Goal: Transaction & Acquisition: Purchase product/service

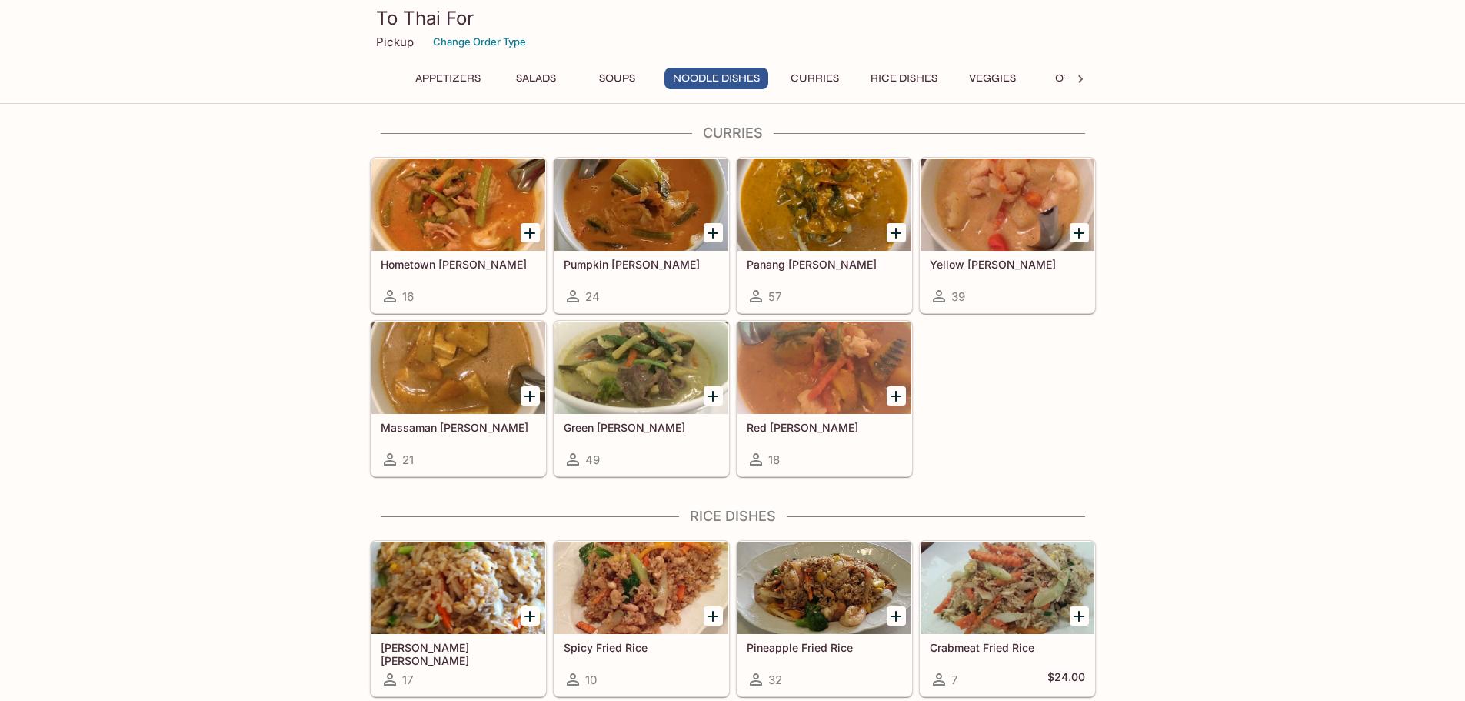
scroll to position [1077, 0]
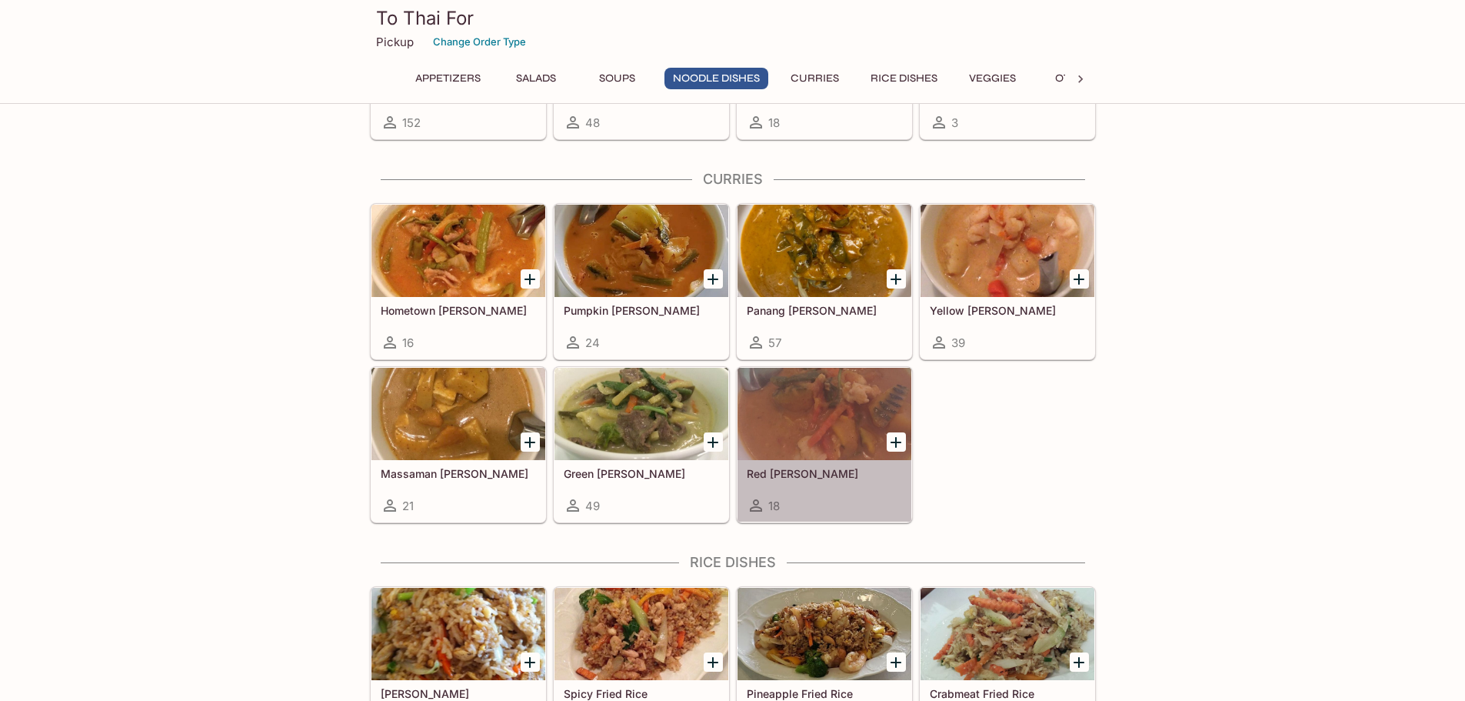
click at [838, 410] on div at bounding box center [825, 414] width 174 height 92
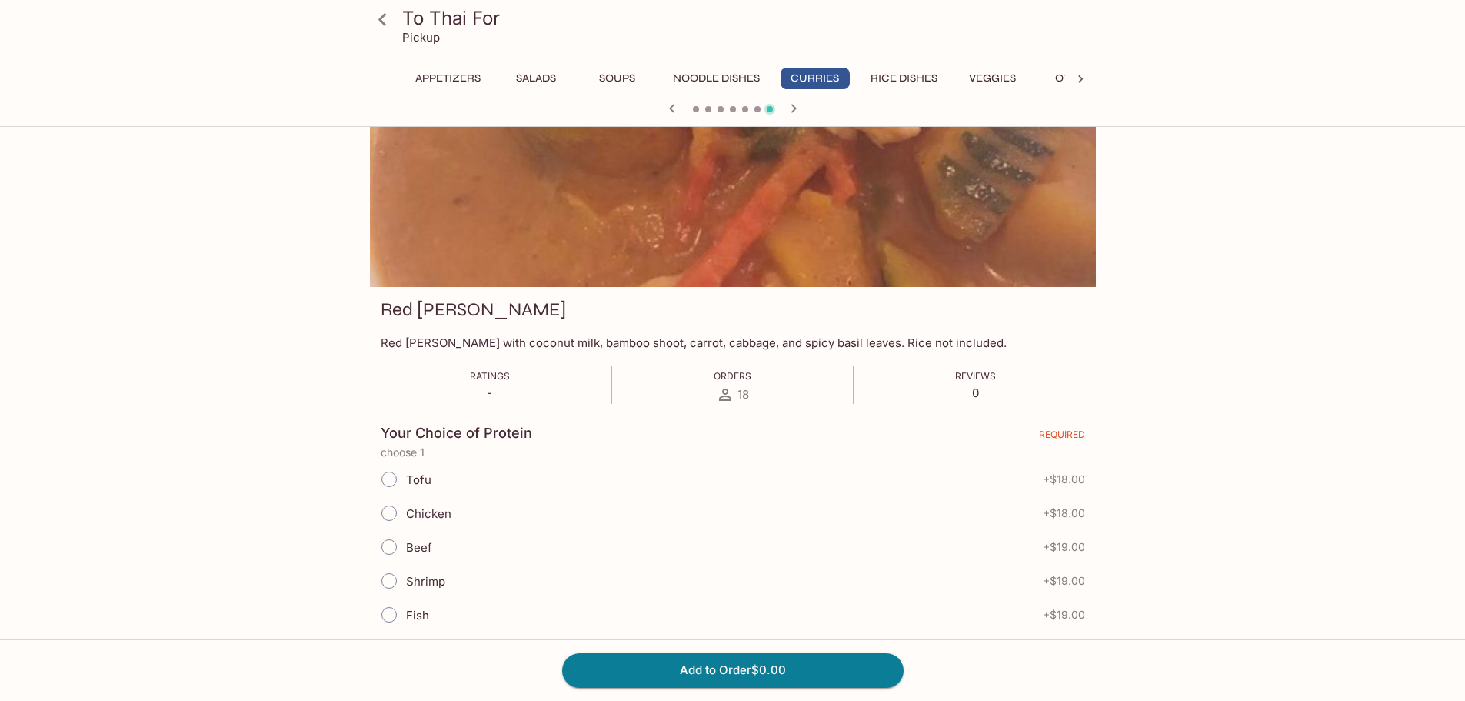
scroll to position [77, 0]
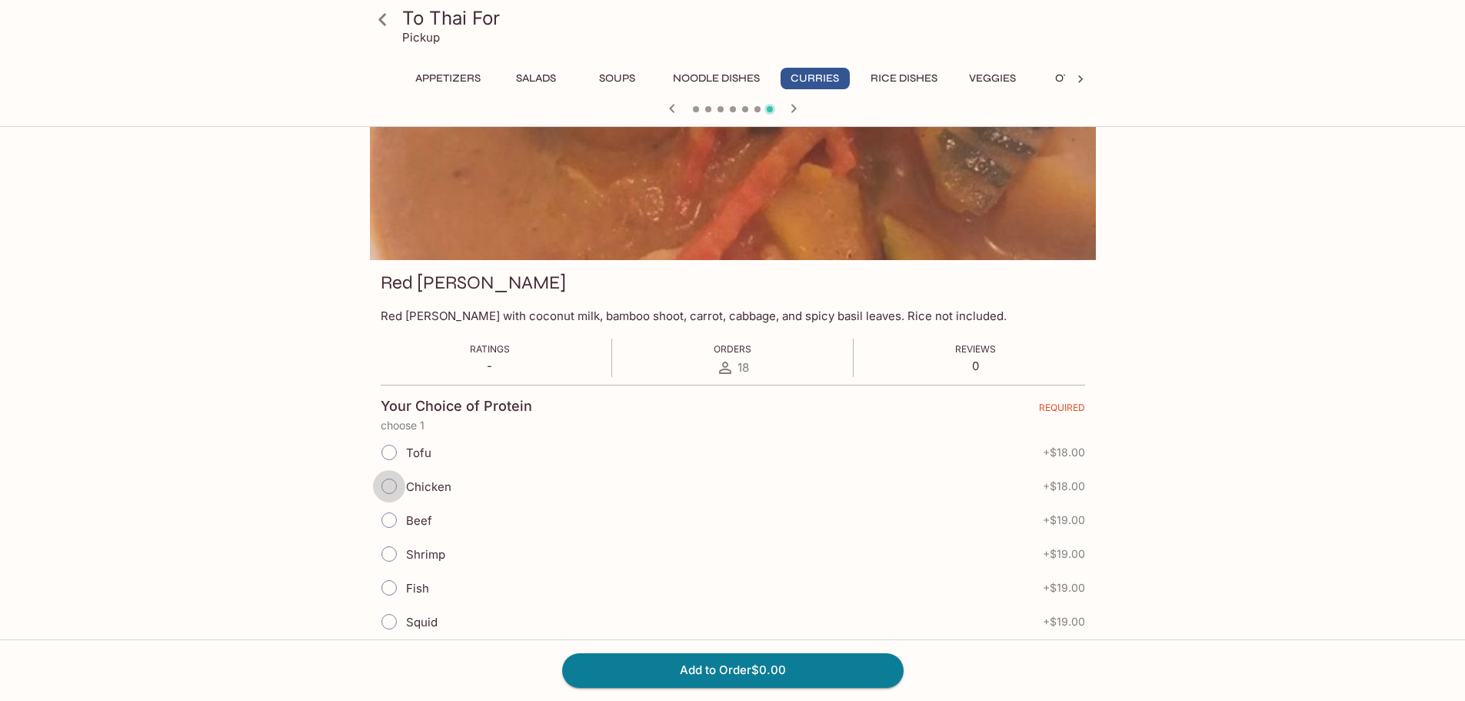
click at [391, 487] on input "Chicken" at bounding box center [389, 486] width 32 height 32
radio input "true"
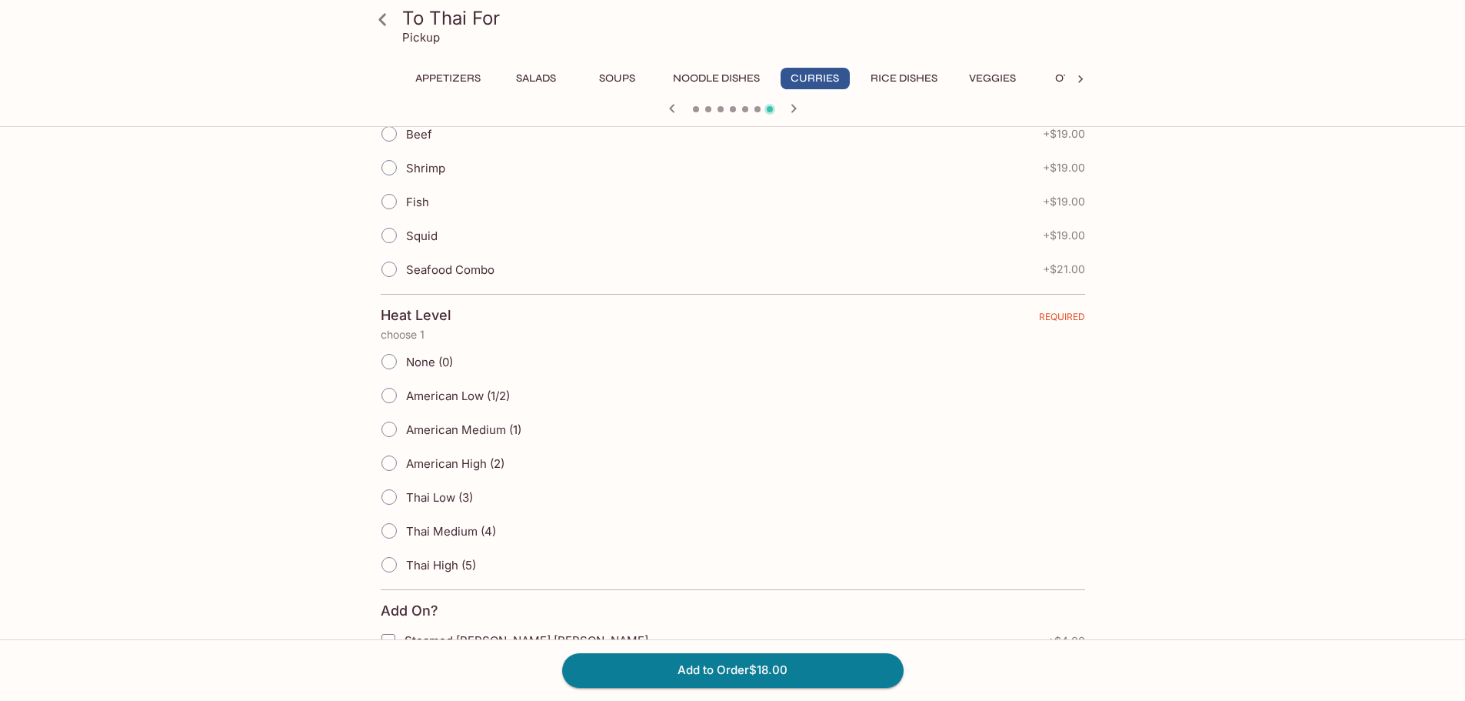
scroll to position [538, 0]
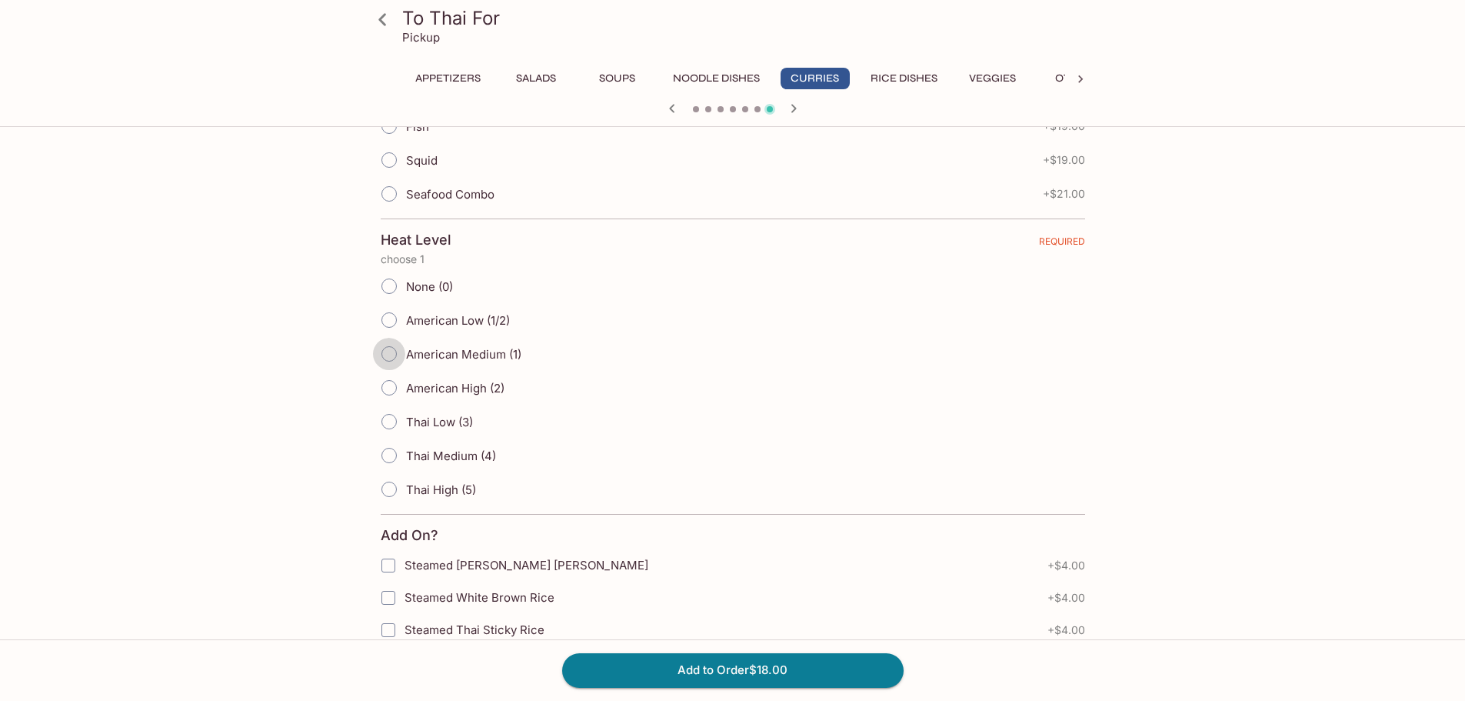
click at [385, 351] on input "American Medium (1)" at bounding box center [389, 354] width 32 height 32
radio input "true"
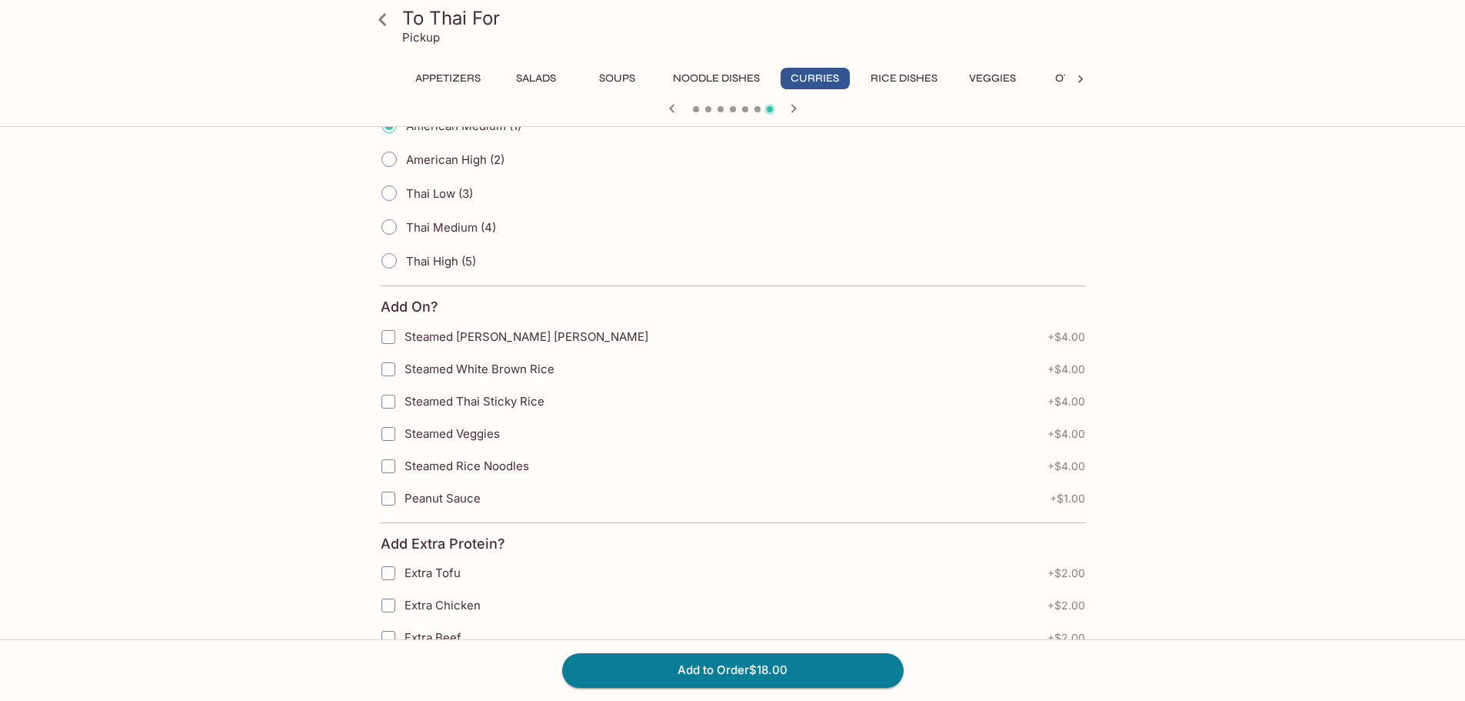
scroll to position [769, 0]
click at [388, 400] on input "Steamed Thai Sticky Rice" at bounding box center [388, 399] width 31 height 31
checkbox input "true"
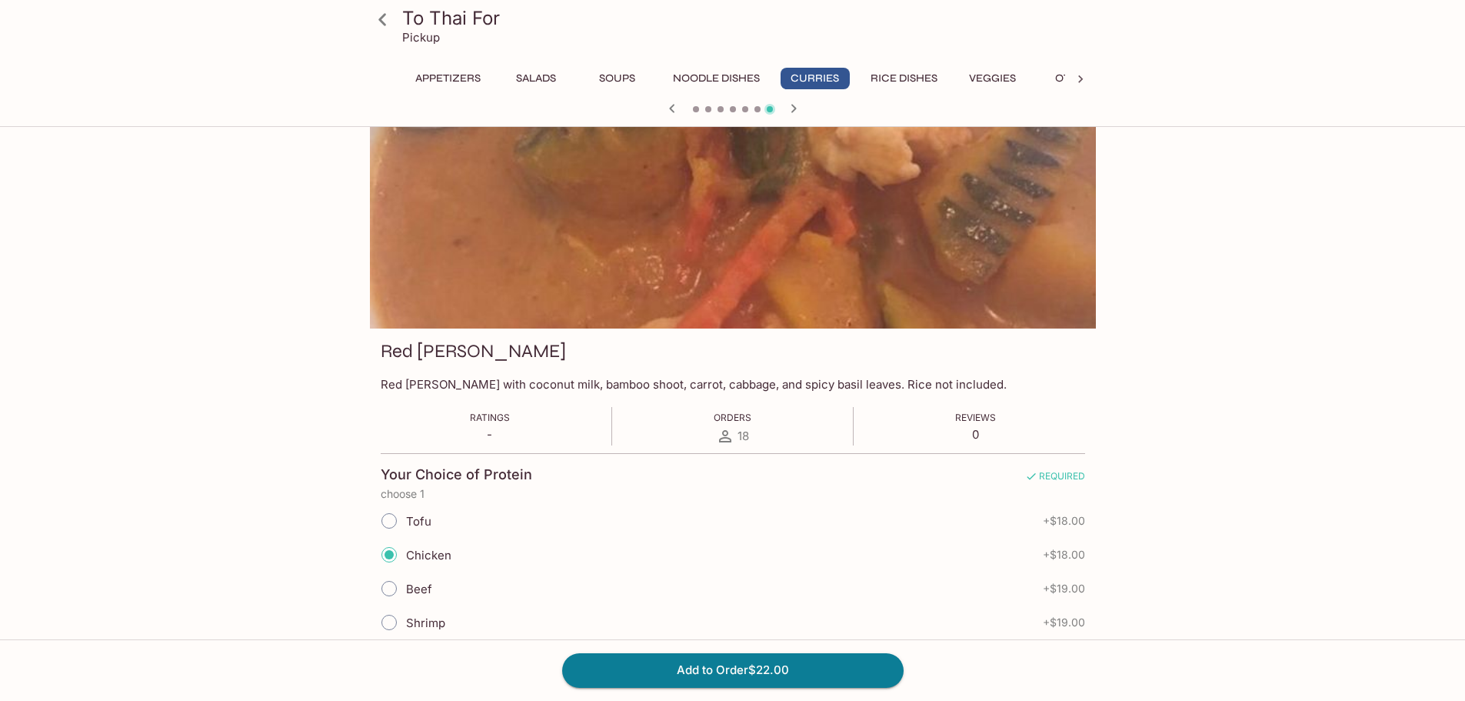
scroll to position [0, 0]
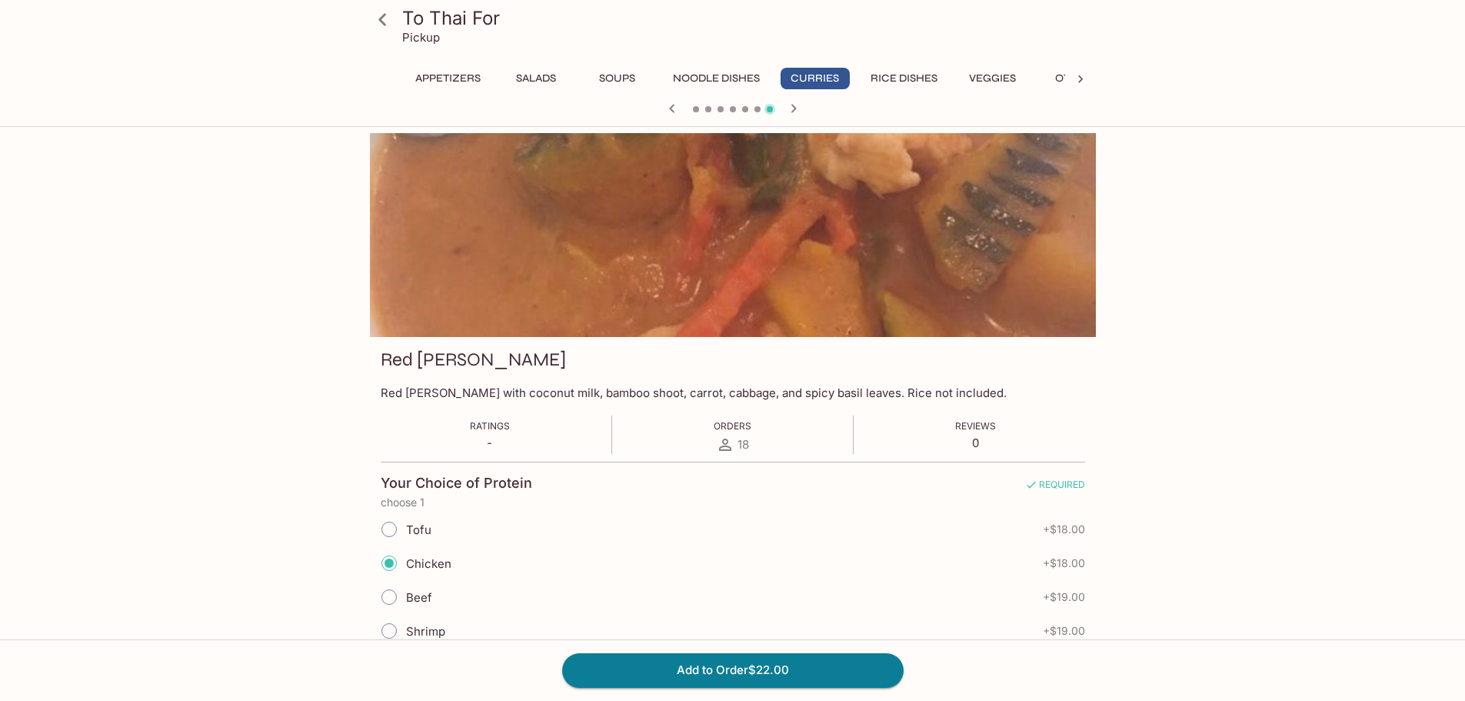
click at [706, 74] on button "Noodle Dishes" at bounding box center [717, 79] width 104 height 22
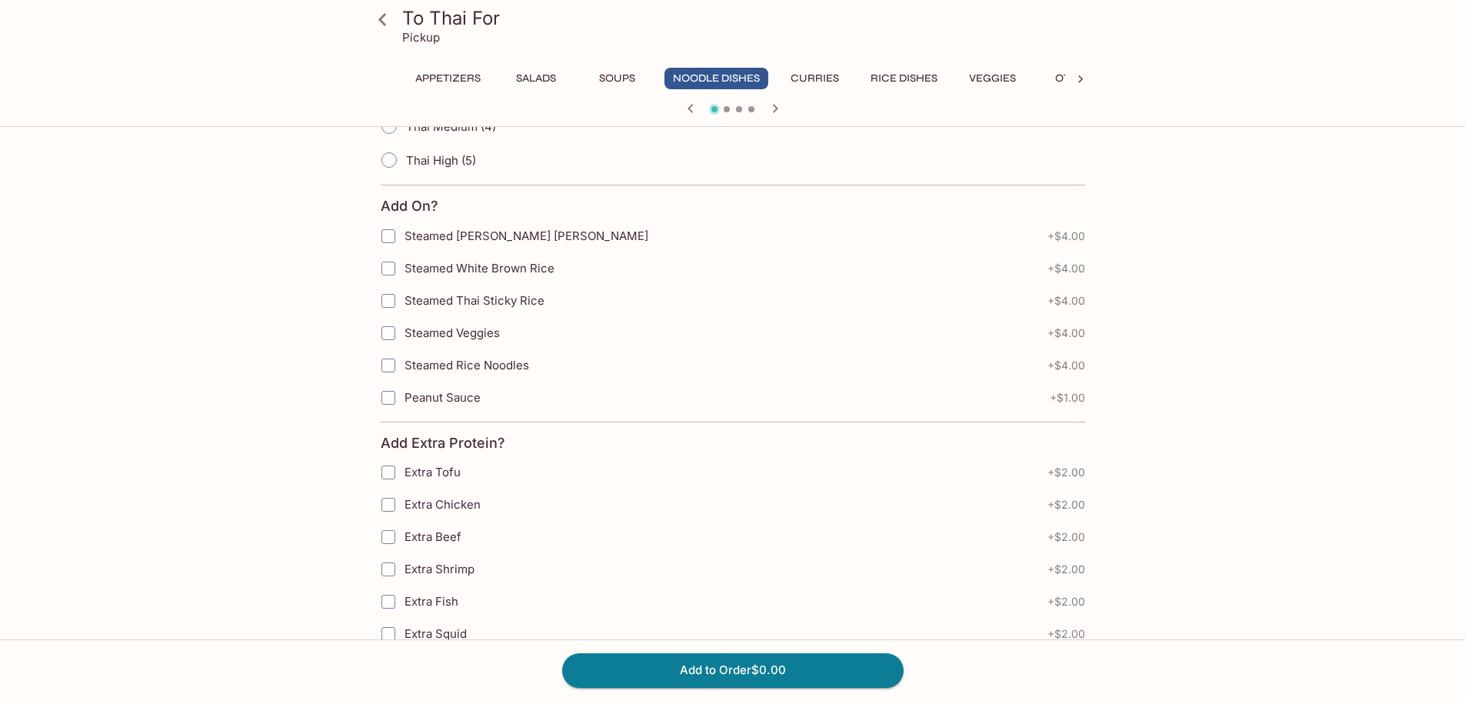
scroll to position [947, 0]
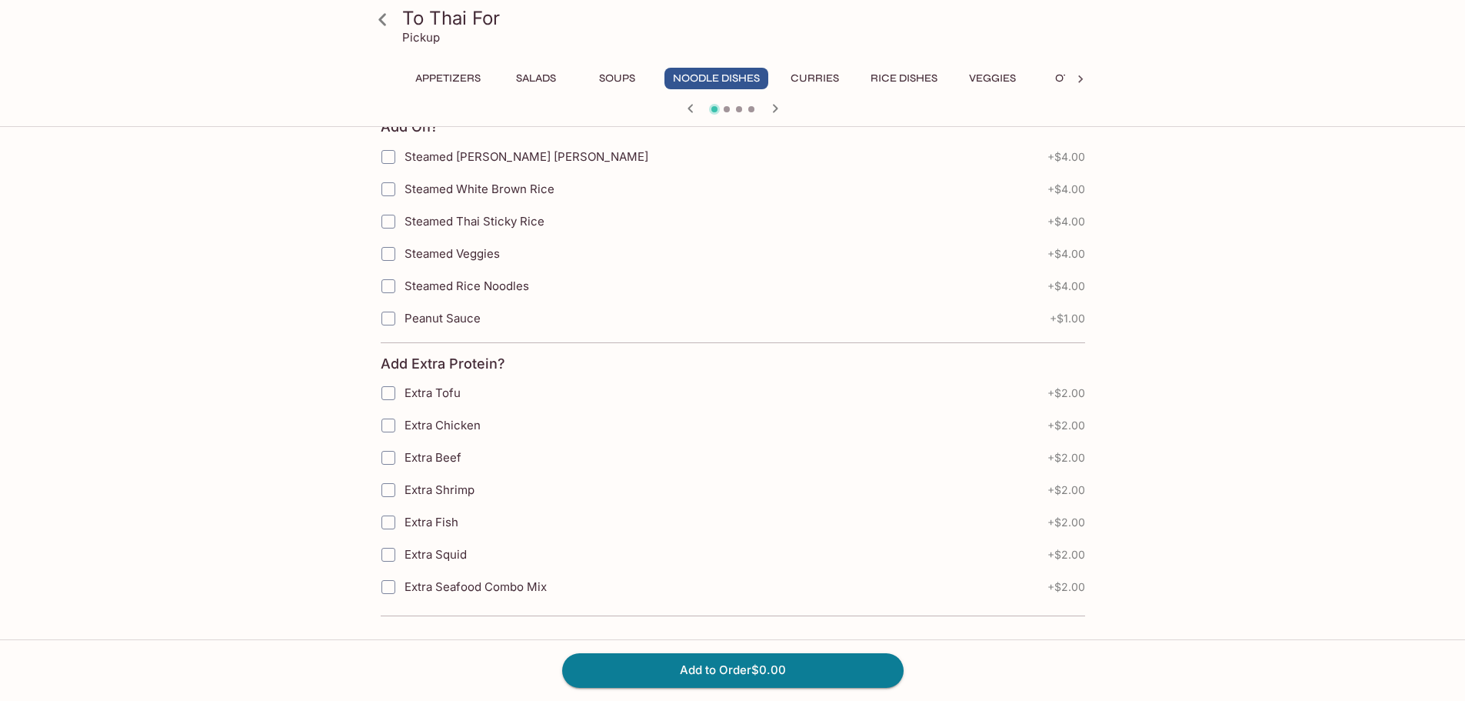
click at [781, 105] on icon "button" at bounding box center [775, 108] width 18 height 18
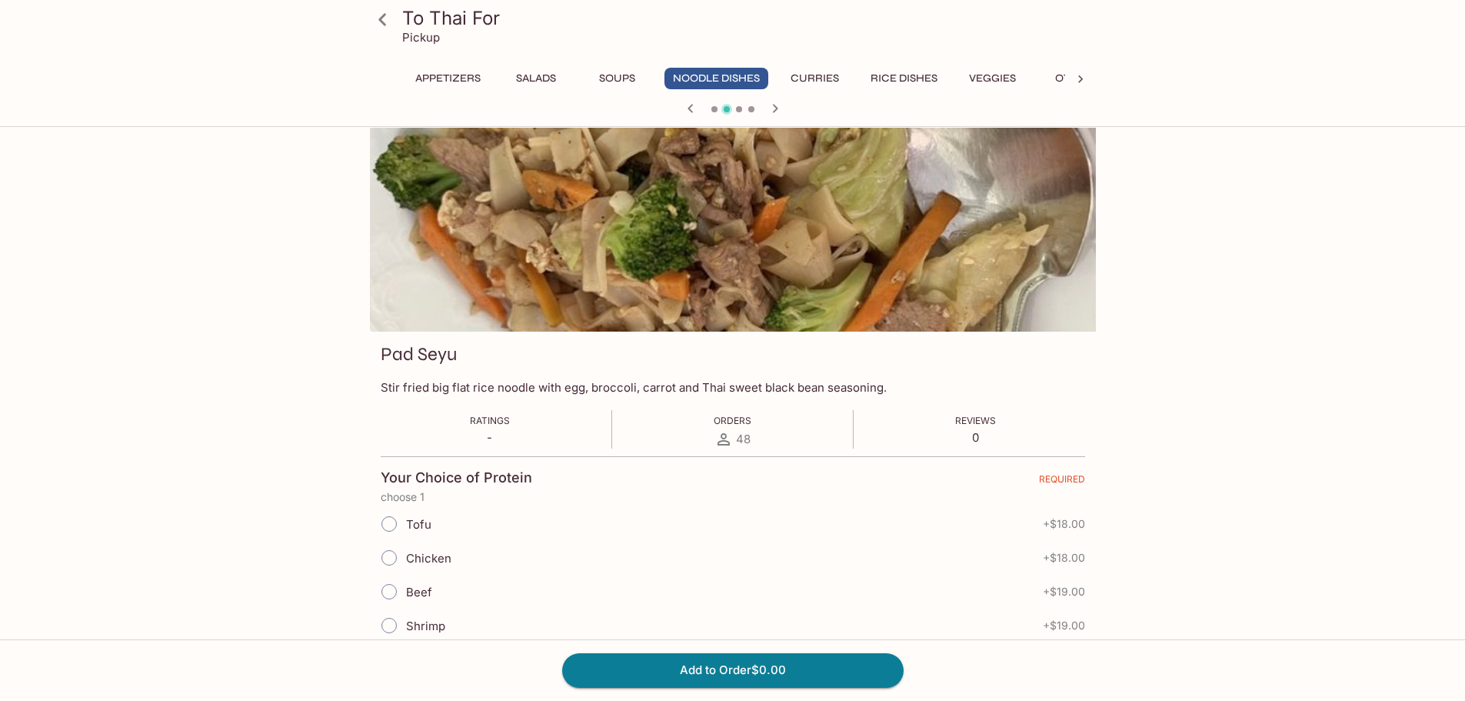
scroll to position [0, 0]
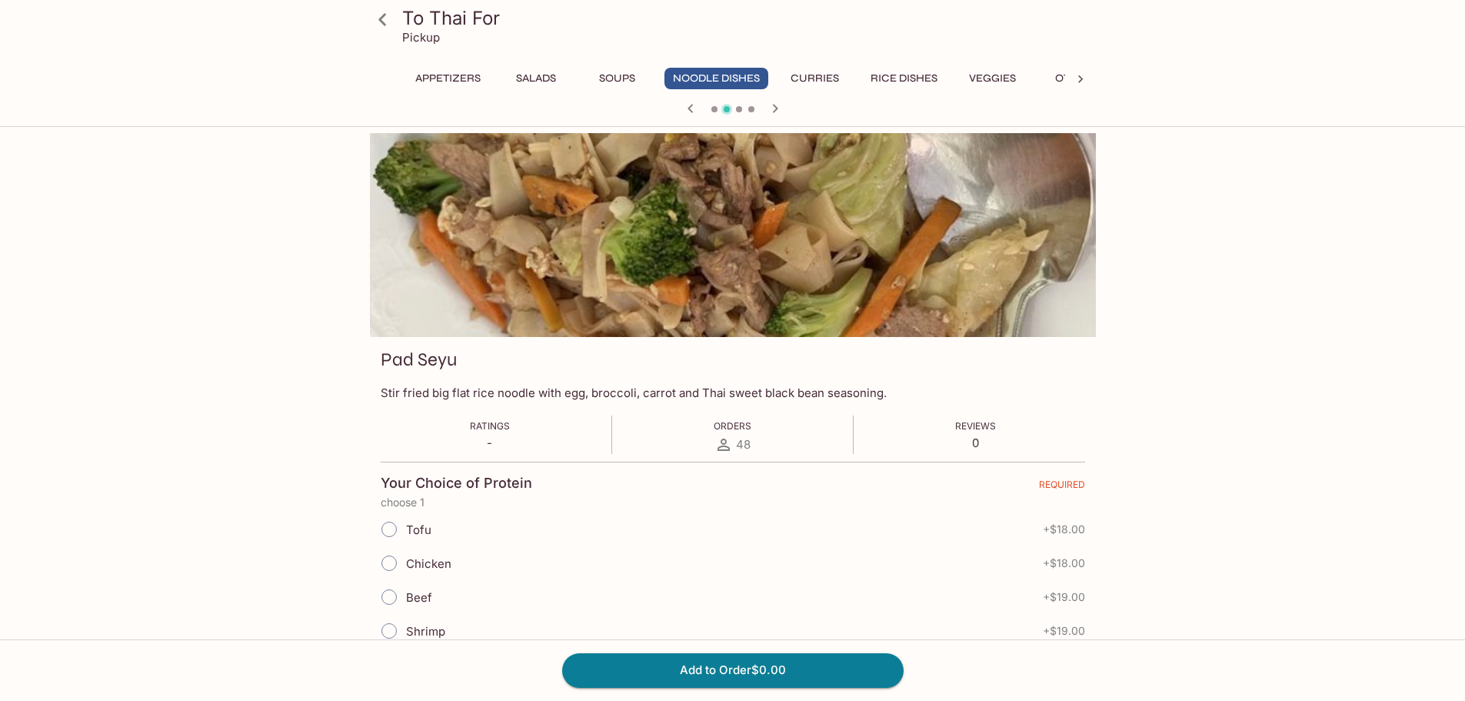
click at [832, 82] on button "Curries" at bounding box center [815, 79] width 69 height 22
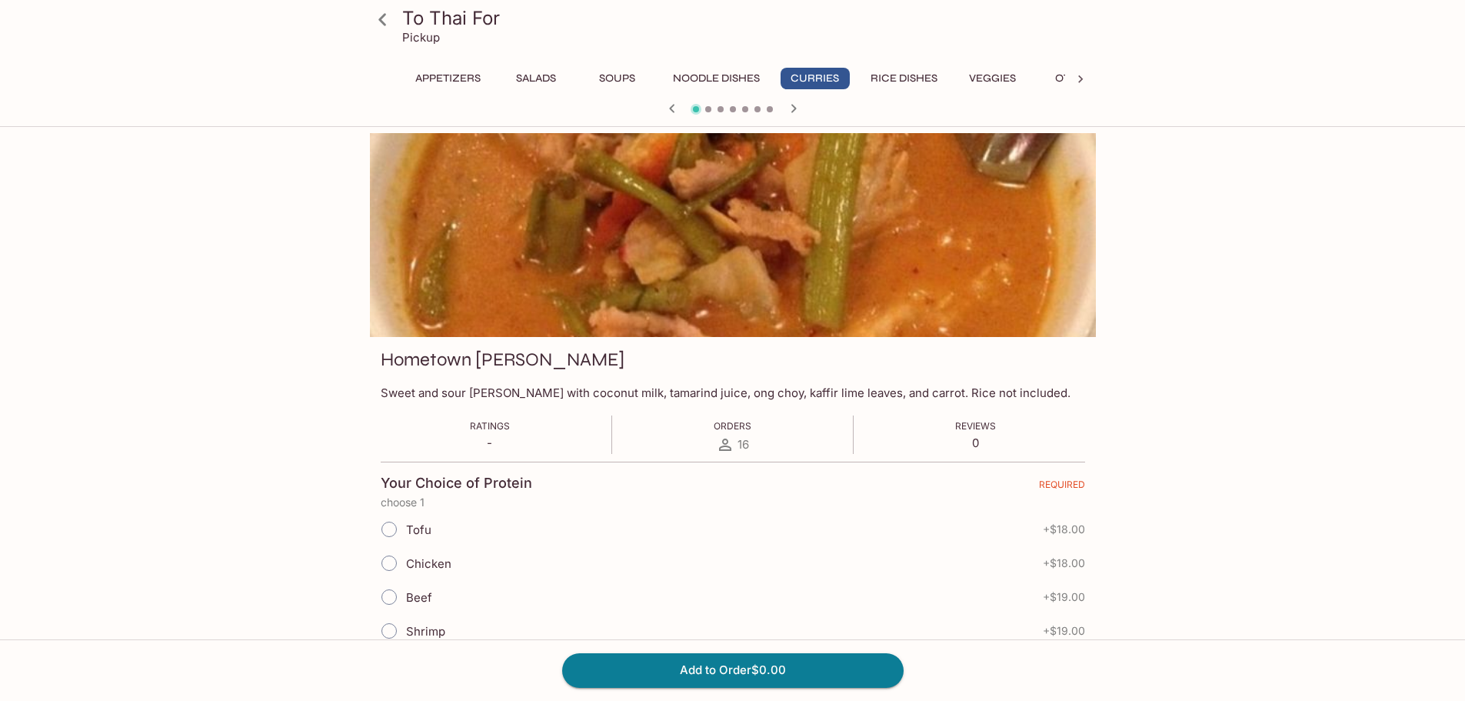
click at [907, 68] on div "To Thai For Pickup Appetizers Salads Soups Noodle Dishes Curries Rice Dishes Ve…" at bounding box center [733, 61] width 738 height 122
click at [907, 76] on button "Rice Dishes" at bounding box center [904, 79] width 84 height 22
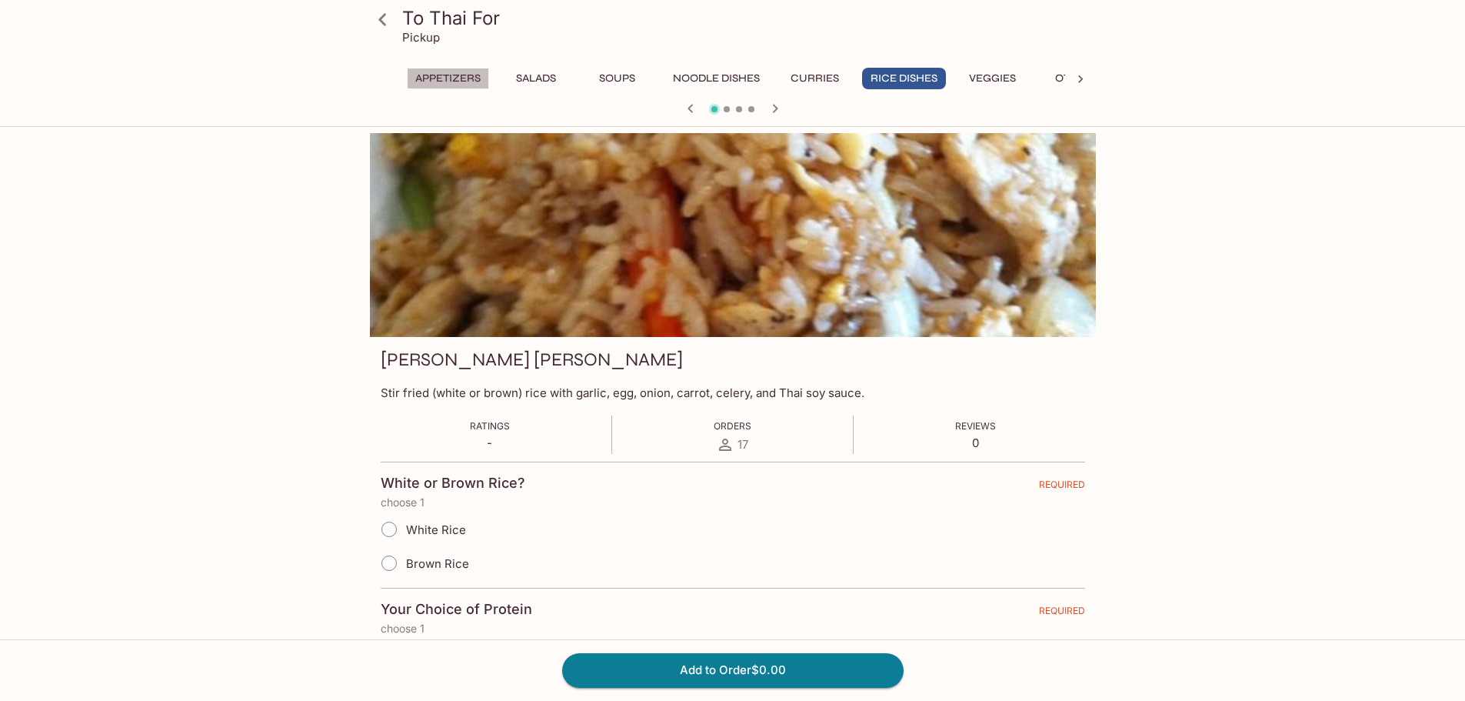
click at [466, 72] on button "Appetizers" at bounding box center [448, 79] width 82 height 22
